Goal: Task Accomplishment & Management: Use online tool/utility

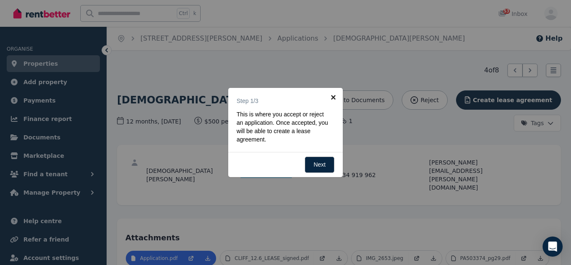
click at [333, 94] on link "×" at bounding box center [333, 97] width 19 height 19
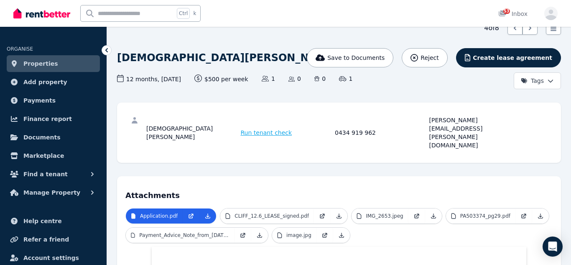
scroll to position [46, 0]
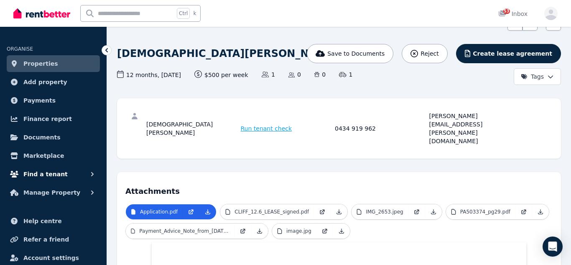
click at [57, 175] on span "Find a tenant" at bounding box center [45, 174] width 44 height 10
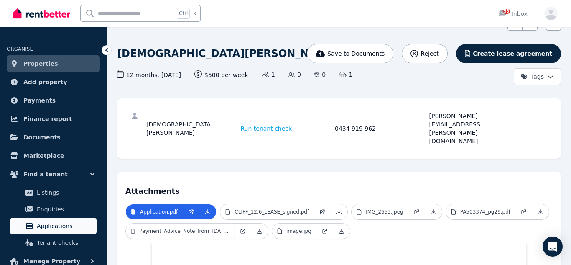
click at [69, 227] on span "Applications" at bounding box center [65, 226] width 56 height 10
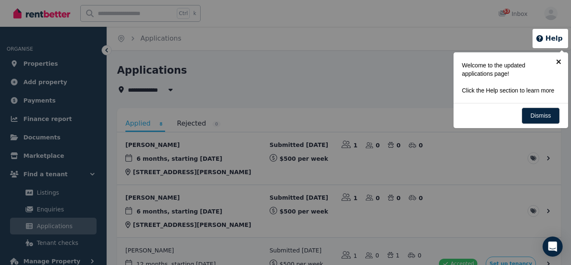
click at [558, 61] on link "×" at bounding box center [558, 61] width 19 height 19
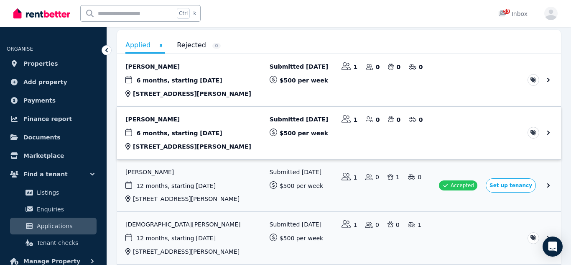
scroll to position [92, 0]
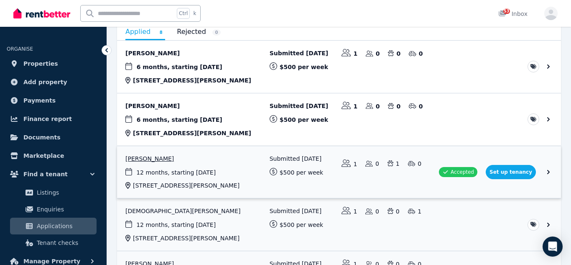
click at [520, 175] on link "View application: Nicaella Macalalad" at bounding box center [339, 172] width 444 height 52
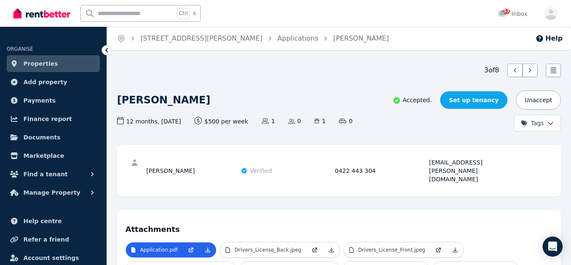
click at [479, 97] on link "Set up tenancy" at bounding box center [473, 100] width 67 height 18
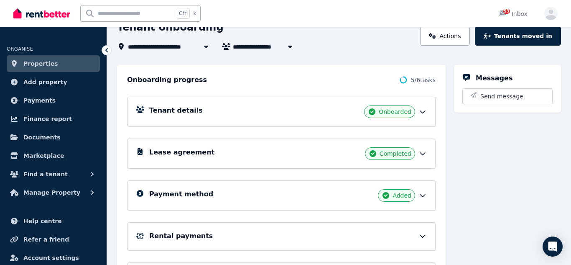
scroll to position [56, 0]
